Goal: Task Accomplishment & Management: Manage account settings

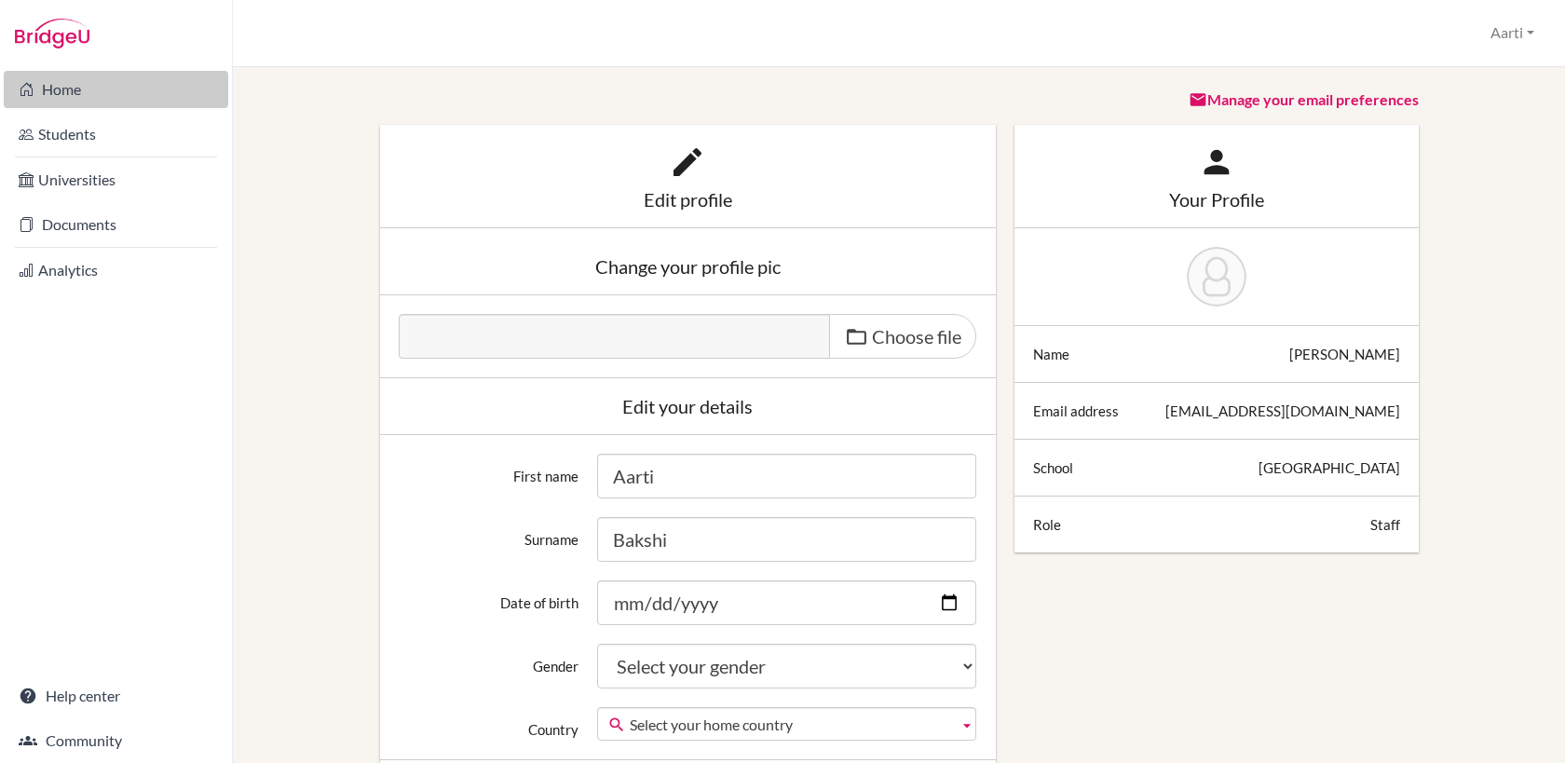
click at [69, 89] on link "Home" at bounding box center [116, 89] width 224 height 37
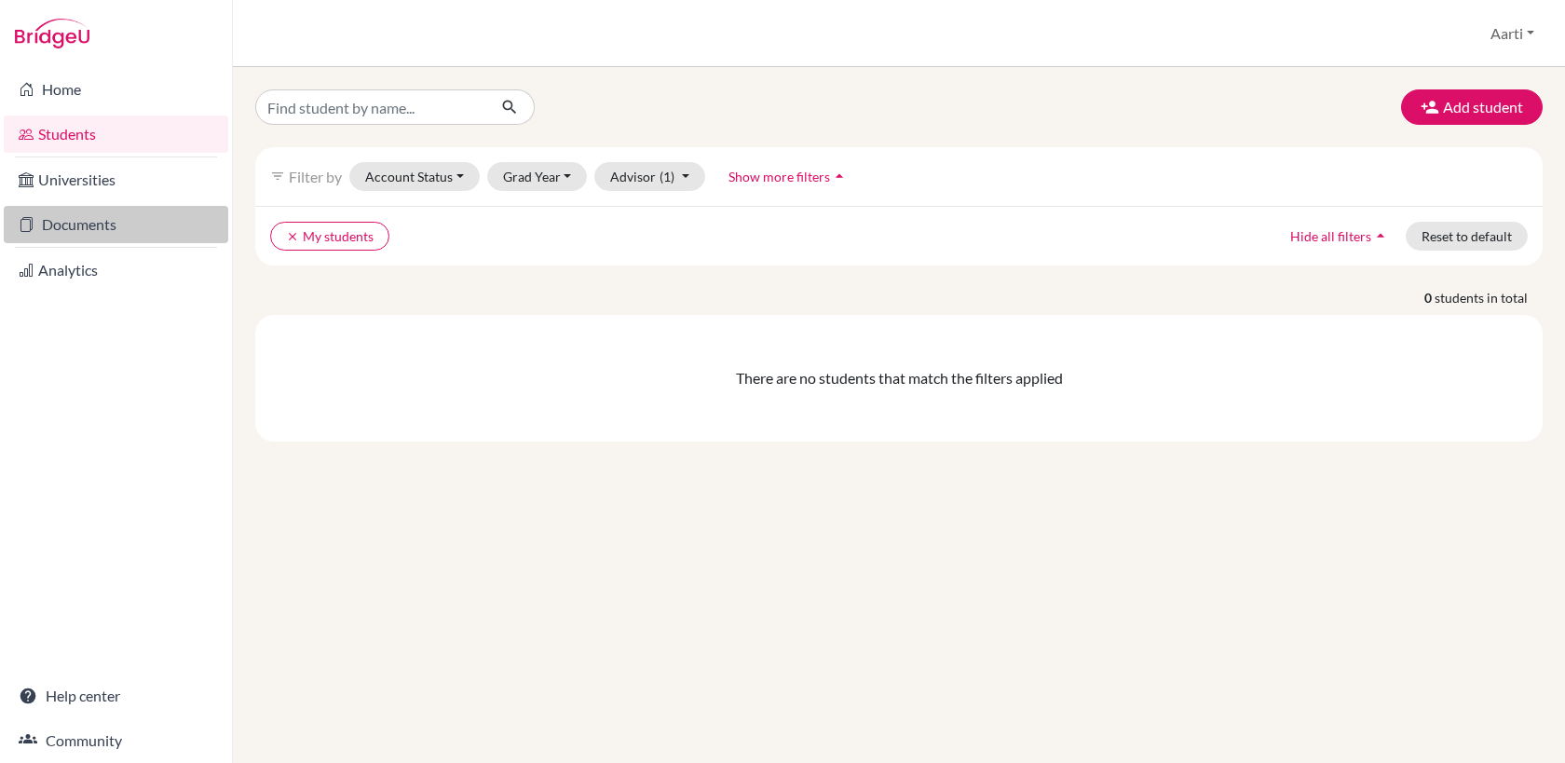
click at [90, 223] on link "Documents" at bounding box center [116, 224] width 224 height 37
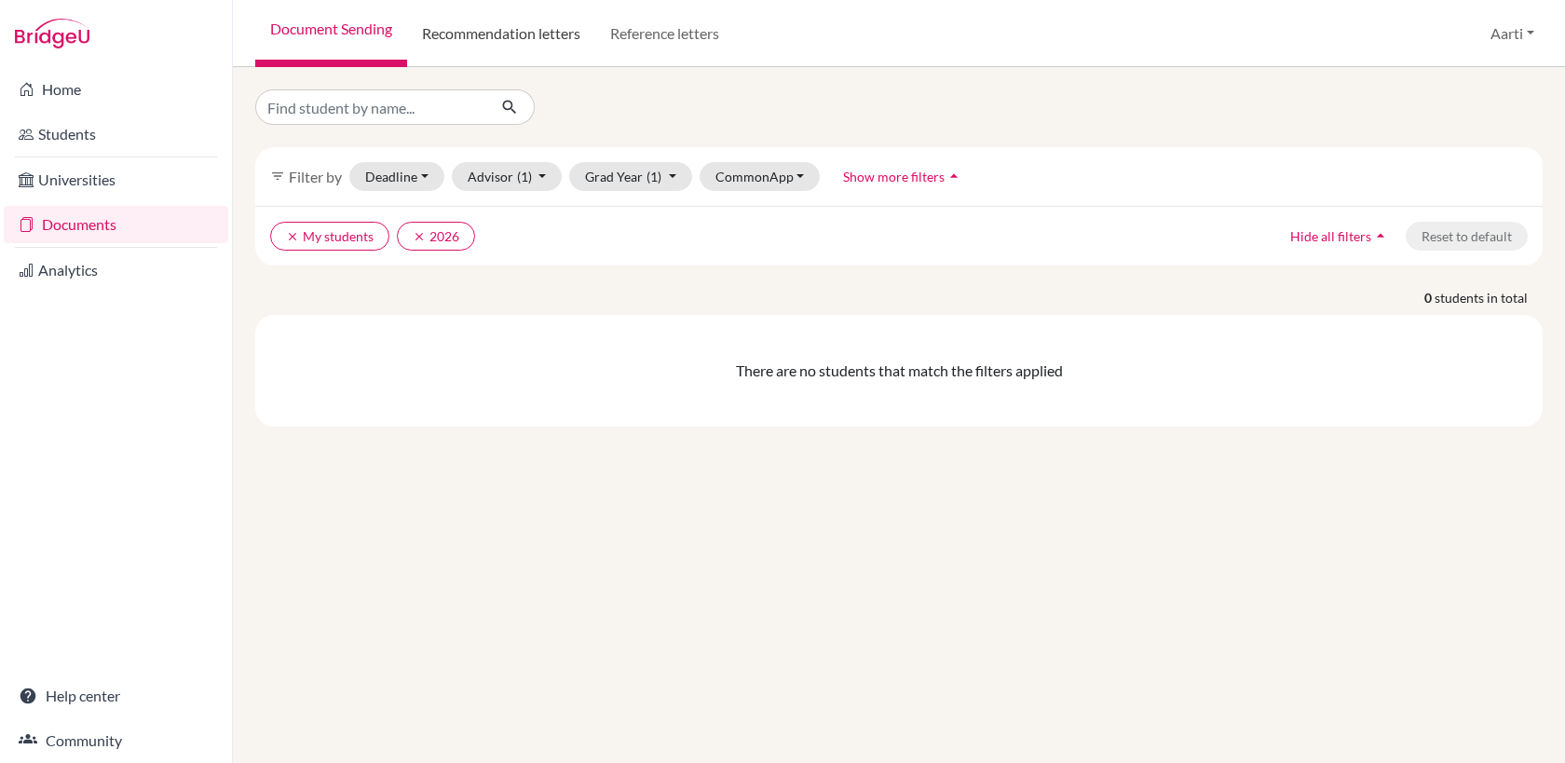
click at [508, 40] on link "Recommendation letters" at bounding box center [501, 33] width 188 height 67
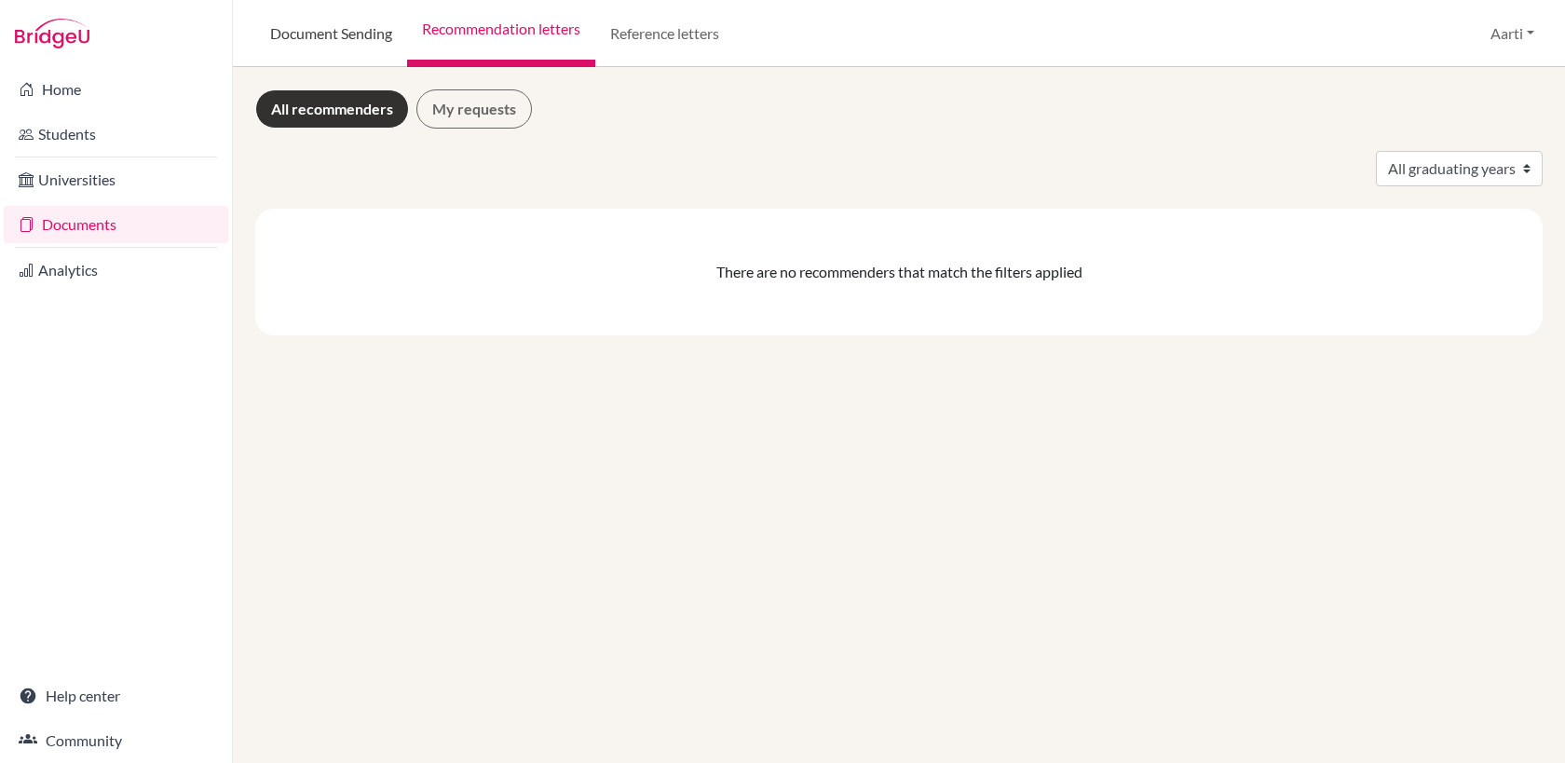
click at [337, 34] on link "Document Sending" at bounding box center [331, 33] width 152 height 67
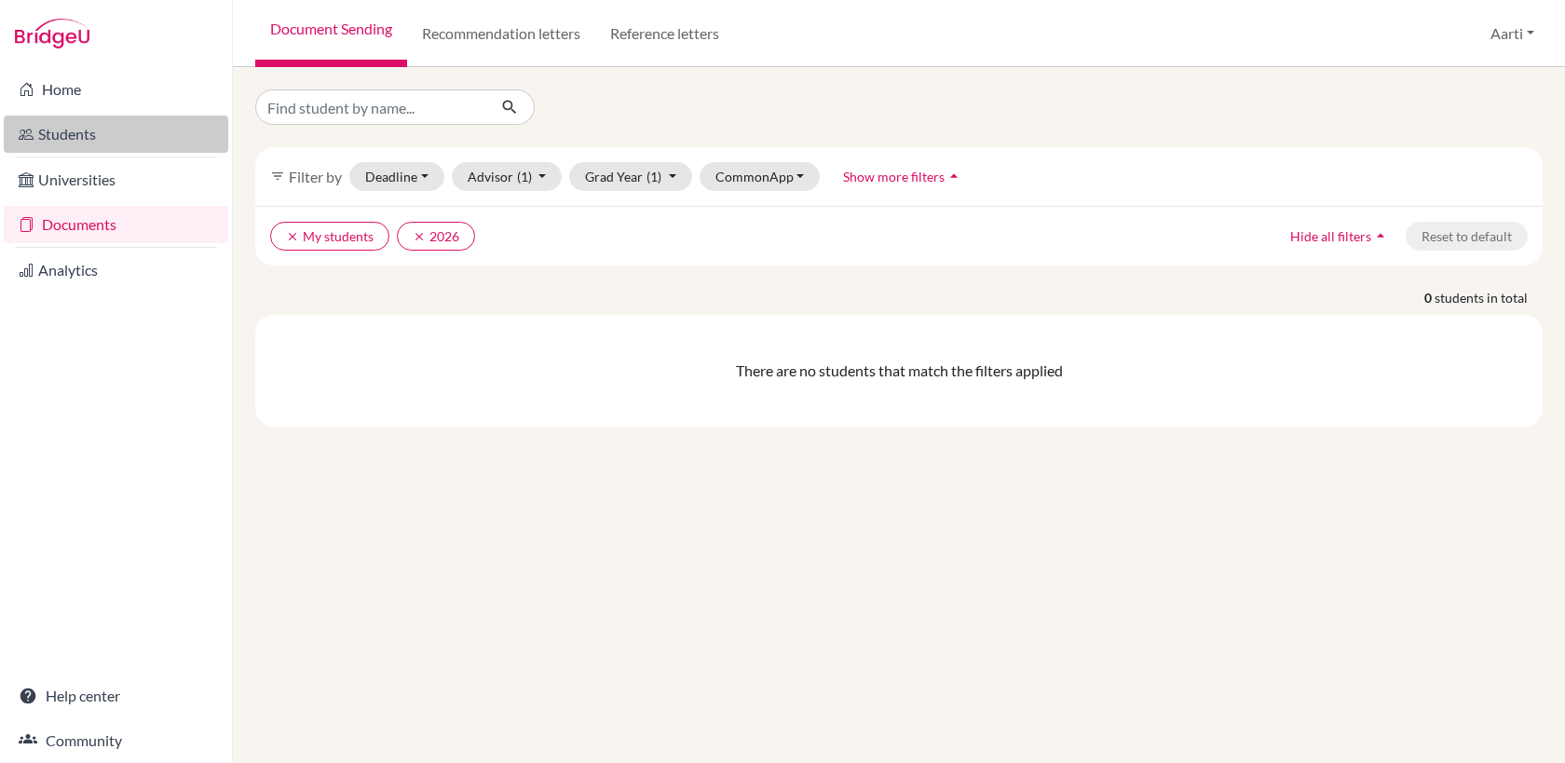
click at [100, 137] on link "Students" at bounding box center [116, 133] width 224 height 37
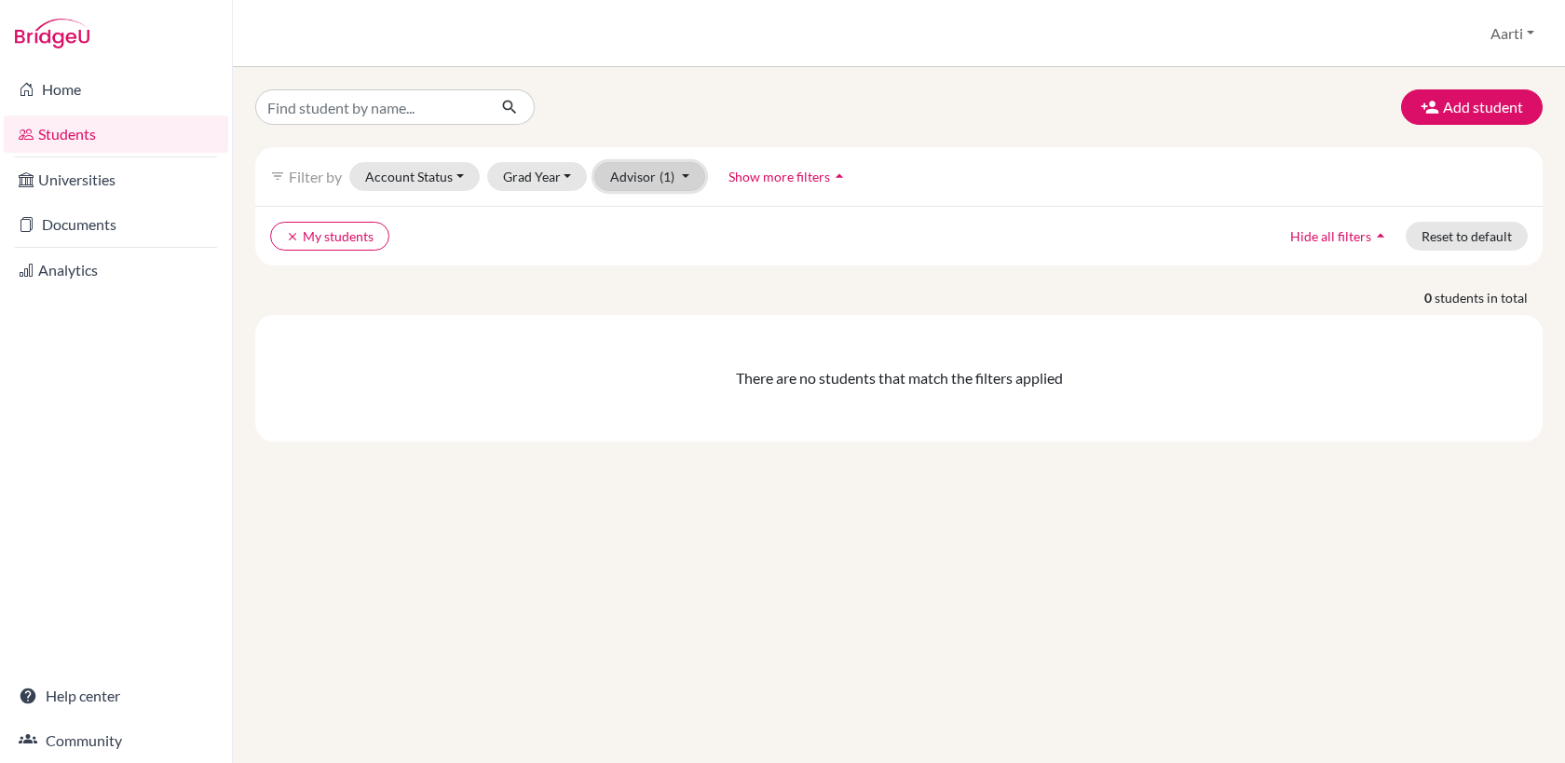
click at [634, 180] on button "Advisor (1)" at bounding box center [649, 176] width 111 height 29
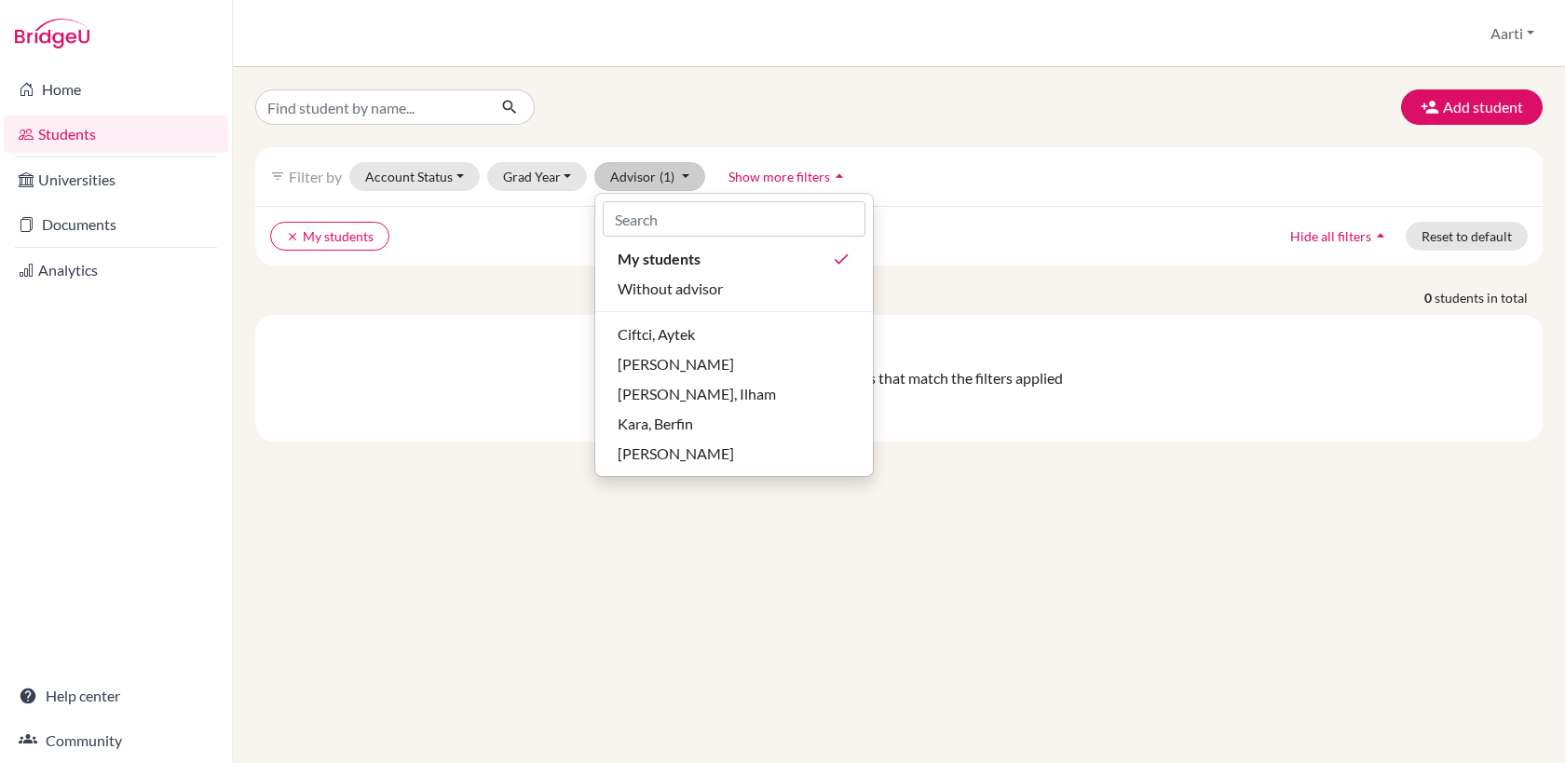
click at [490, 538] on div "Add student filter_list Filter by Account Status Active accounts Archived accou…" at bounding box center [899, 415] width 1332 height 696
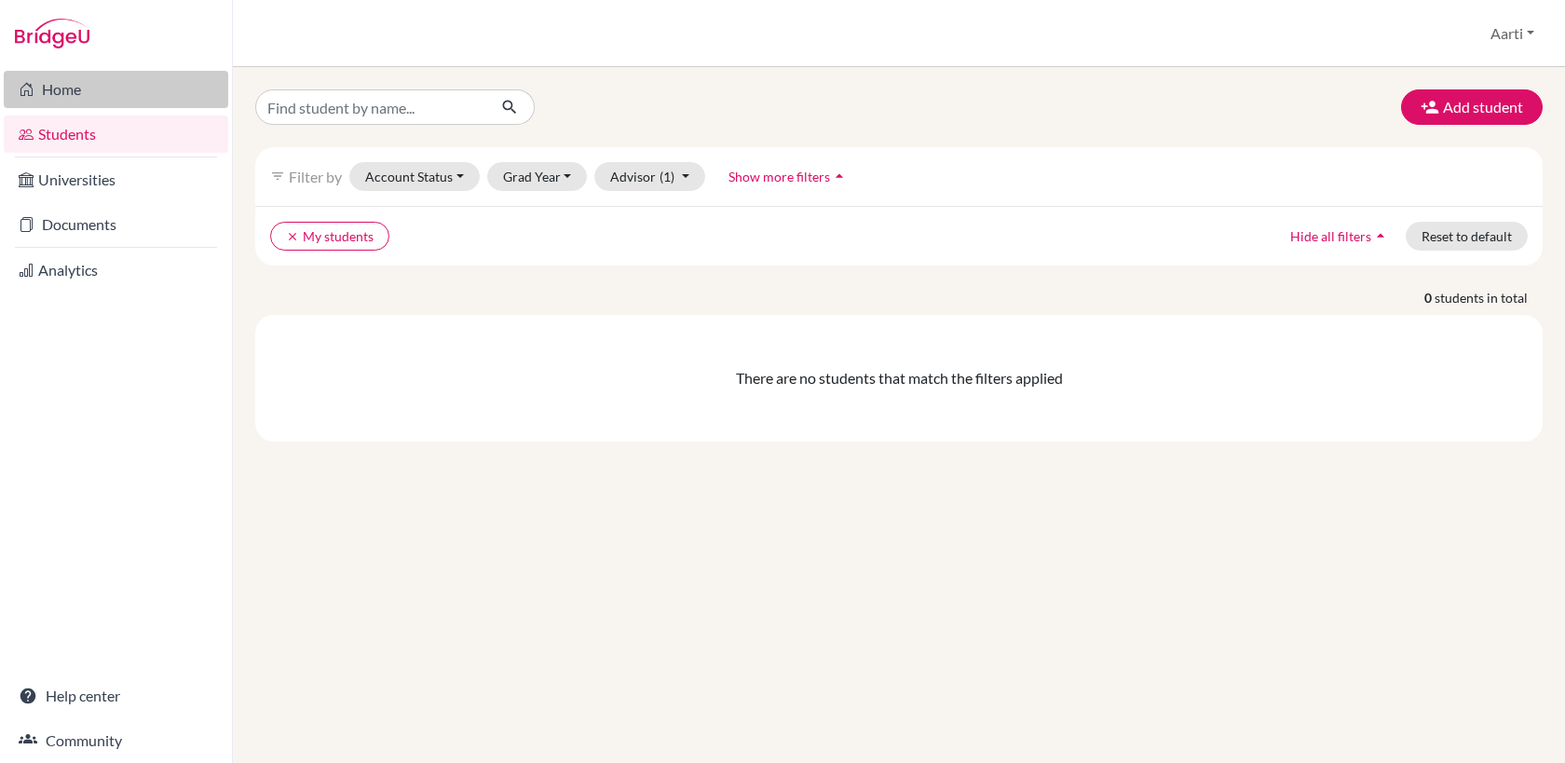
click at [78, 91] on link "Home" at bounding box center [116, 89] width 224 height 37
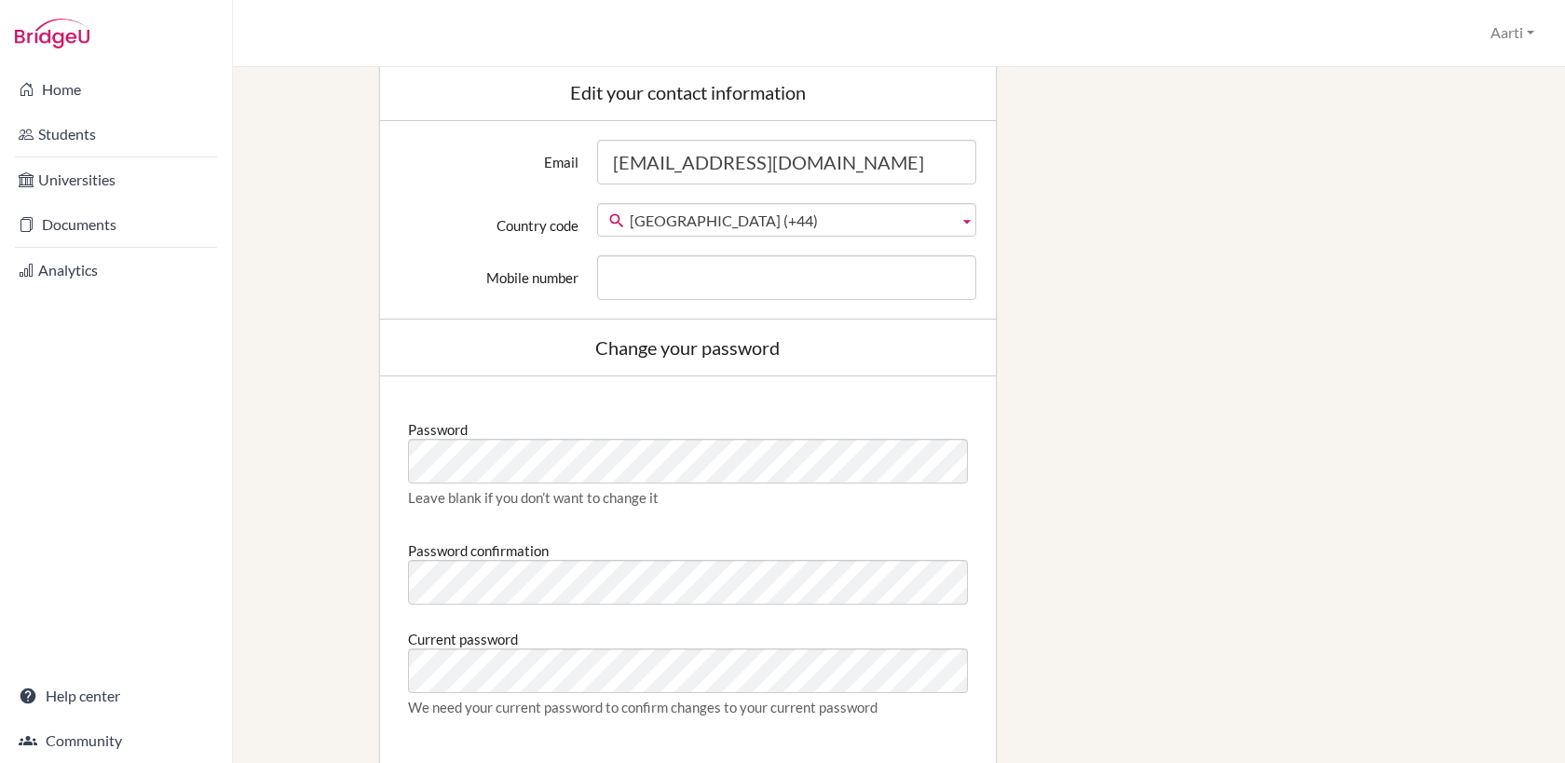
click at [564, 533] on div "Password Leave blank if you don’t want to change it Password confirmation Curre…" at bounding box center [688, 569] width 578 height 349
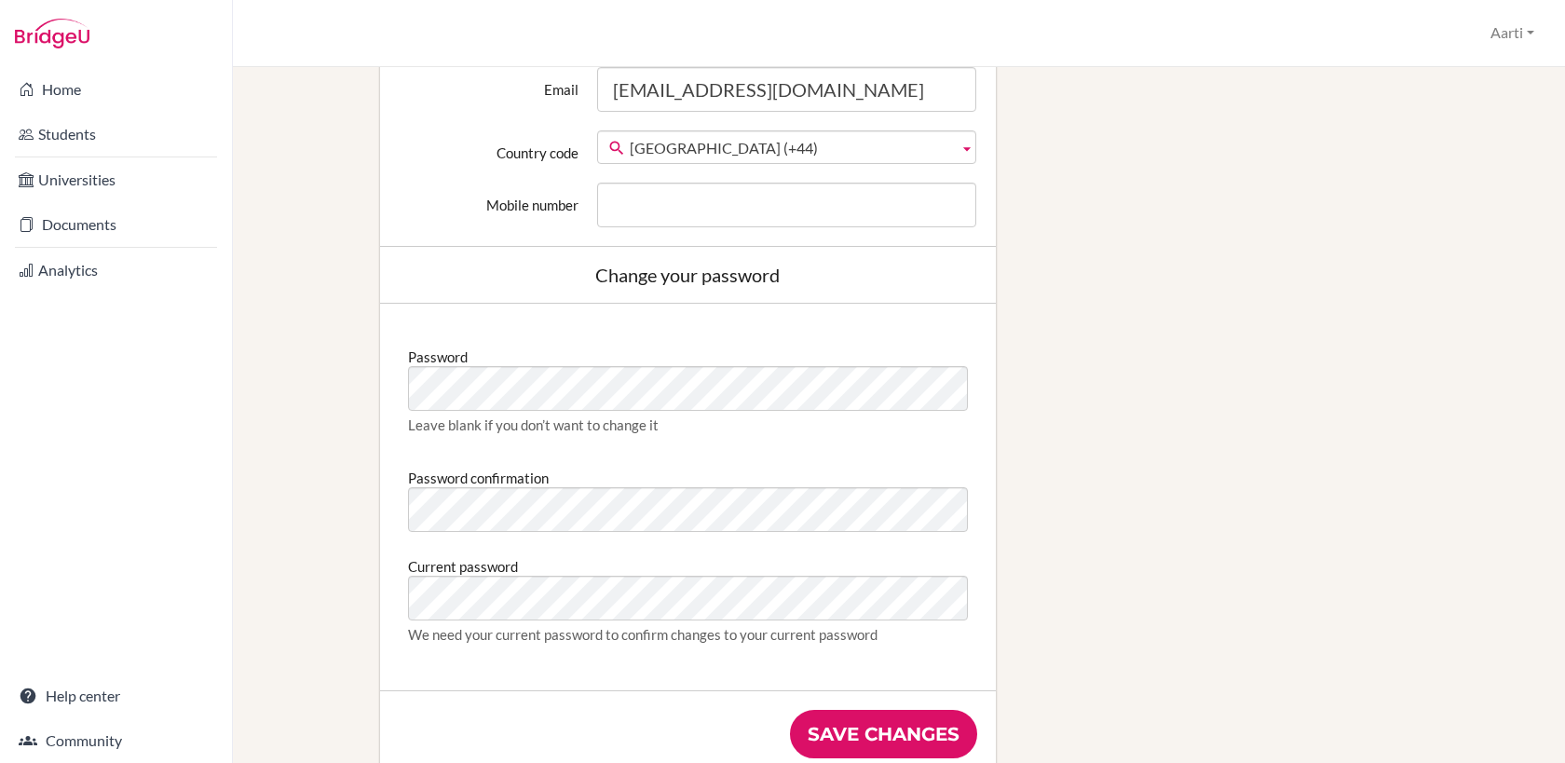
scroll to position [767, 0]
click at [355, 501] on div "Edit profile Change your profile pic Choose file Edit your details First name A…" at bounding box center [899, 86] width 1269 height 1458
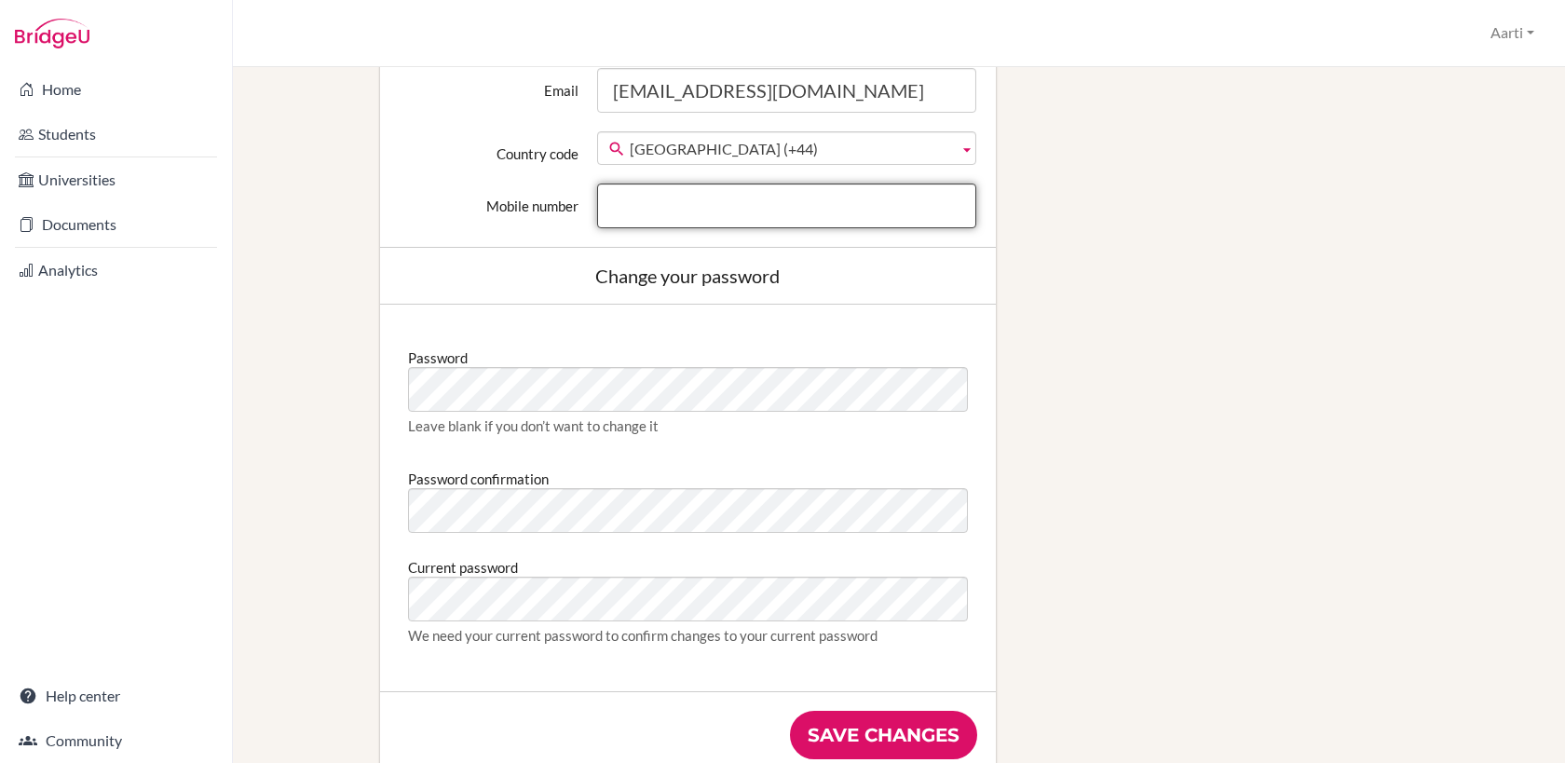
type input "[EMAIL_ADDRESS][DOMAIN_NAME]"
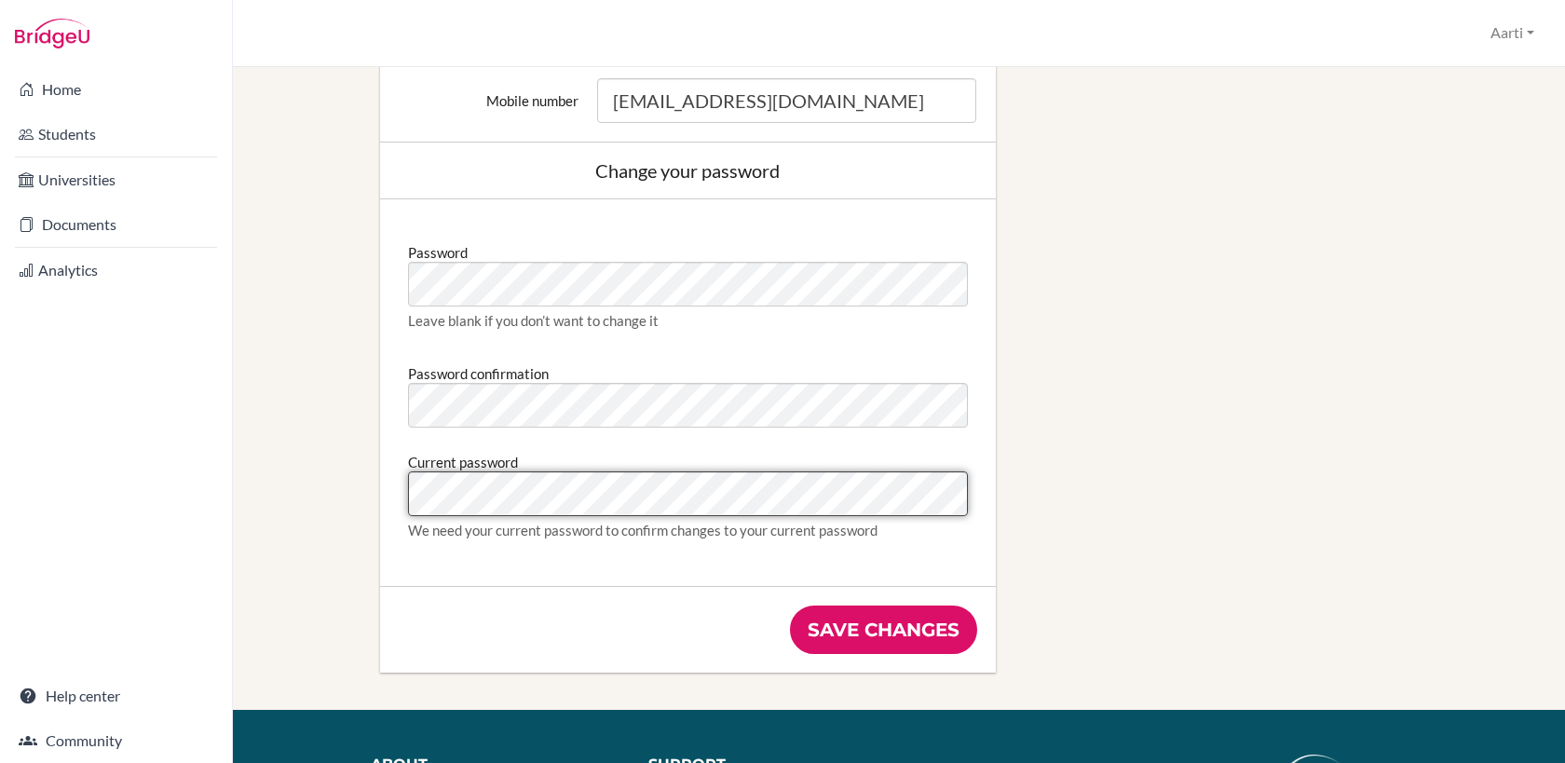
scroll to position [878, 0]
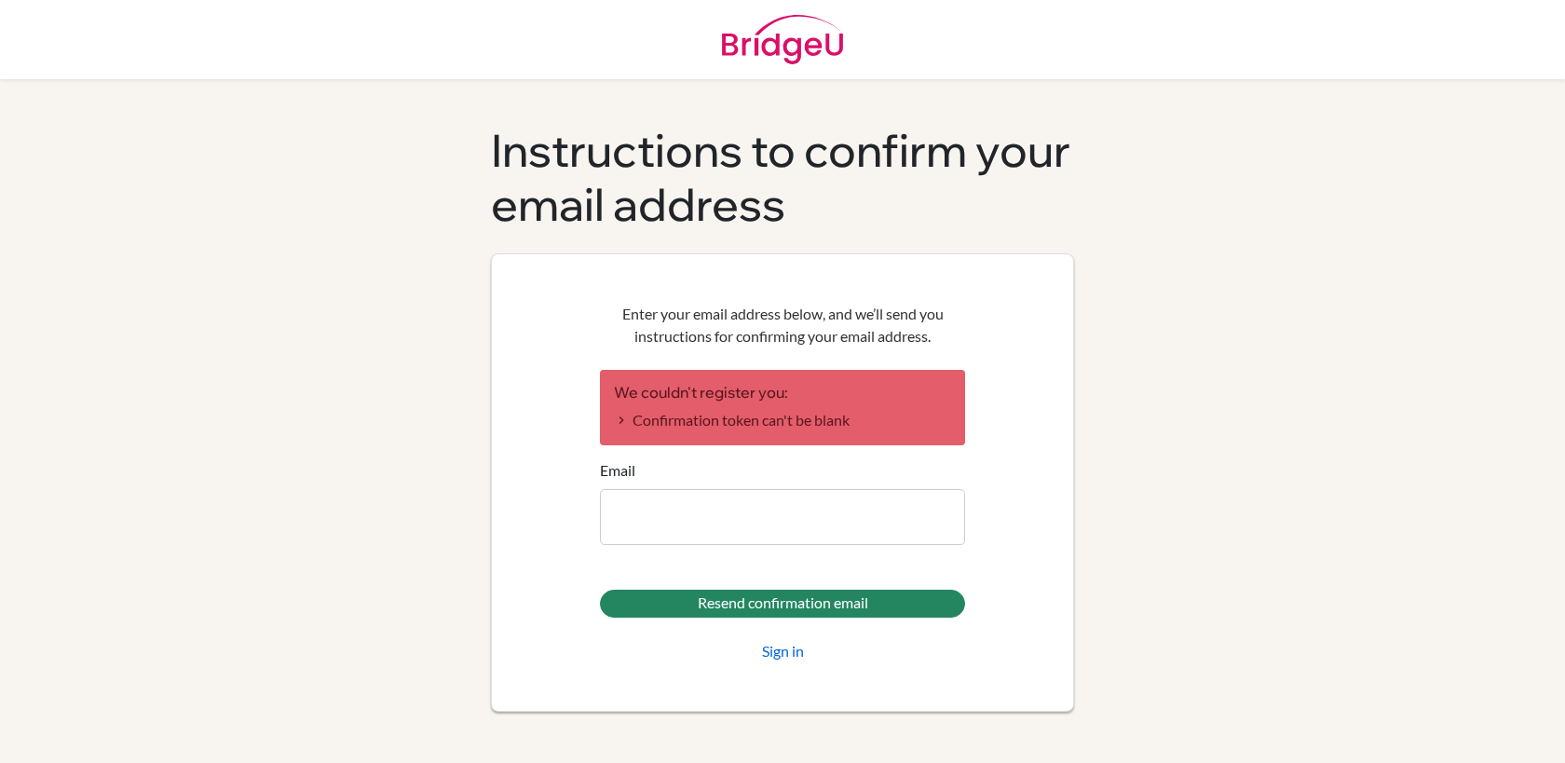
click at [1189, 487] on div "Instructions to confirm your email address Enter your email address below, and …" at bounding box center [782, 436] width 1062 height 624
click at [625, 518] on input "Email" at bounding box center [782, 517] width 365 height 56
type input "[EMAIL_ADDRESS][DOMAIN_NAME]"
click at [774, 651] on link "Sign in" at bounding box center [783, 651] width 42 height 22
